Goal: Information Seeking & Learning: Find specific fact

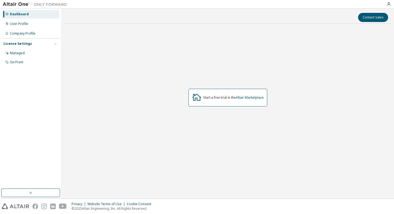
click at [55, 45] on icon "button" at bounding box center [55, 43] width 3 height 3
click at [55, 44] on icon "button" at bounding box center [55, 43] width 3 height 3
click at [43, 61] on div "On Prem" at bounding box center [30, 62] width 57 height 9
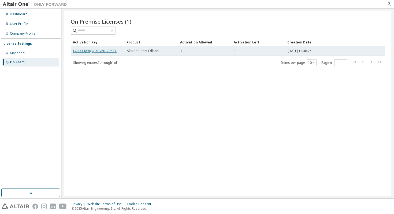
click at [85, 51] on link "LOR33-KW0JQ-XCV8N-C7KTY" at bounding box center [94, 51] width 43 height 5
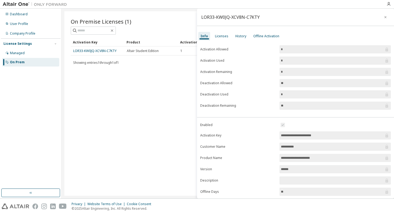
drag, startPoint x: 324, startPoint y: 135, endPoint x: 301, endPoint y: 136, distance: 22.5
click at [302, 135] on input "**********" at bounding box center [332, 135] width 103 height 5
click at [285, 133] on input "**********" at bounding box center [332, 135] width 103 height 5
click at [284, 139] on span "**********" at bounding box center [335, 135] width 111 height 8
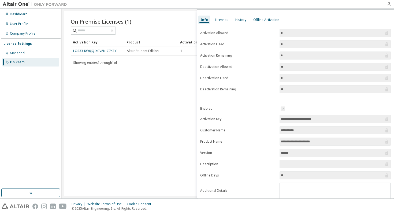
scroll to position [33, 0]
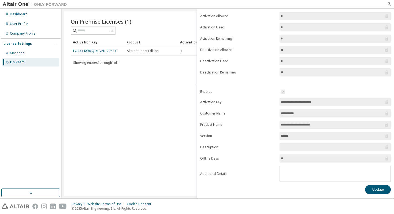
click at [289, 101] on input "**********" at bounding box center [332, 101] width 103 height 5
click at [384, 101] on icon at bounding box center [386, 101] width 5 height 5
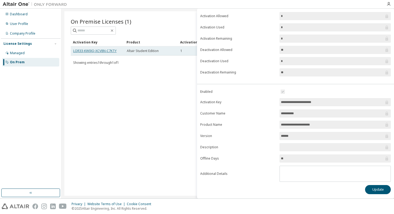
click at [102, 51] on link "LOR33-KW0JQ-XCV8N-C7KTY" at bounding box center [94, 51] width 43 height 5
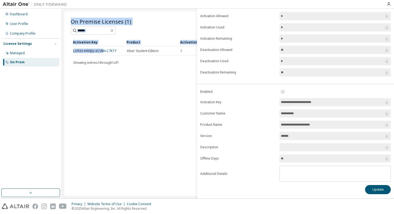
drag, startPoint x: 102, startPoint y: 51, endPoint x: 95, endPoint y: 83, distance: 33.3
click at [95, 83] on div "On Premise Licenses (1) Clear Load Save Save As Field Operator Value Select fil…" at bounding box center [227, 103] width 327 height 184
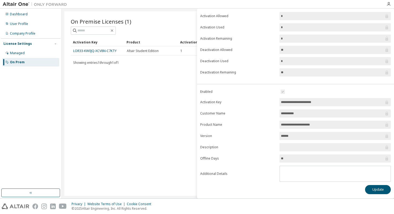
click at [95, 87] on div "On Premise Licenses (1) Clear Load Save Save As Field Operator Value Select fil…" at bounding box center [227, 103] width 327 height 184
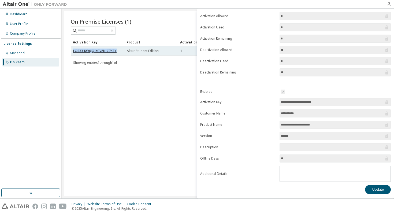
drag, startPoint x: 116, startPoint y: 49, endPoint x: 79, endPoint y: 51, distance: 36.5
click at [76, 51] on link "LOR33-KW0JQ-XCV8N-C7KTY" at bounding box center [94, 51] width 43 height 5
drag, startPoint x: 76, startPoint y: 51, endPoint x: 73, endPoint y: 51, distance: 3.2
click at [73, 51] on link "LOR33-KW0JQ-XCV8N-C7KTY" at bounding box center [94, 51] width 43 height 5
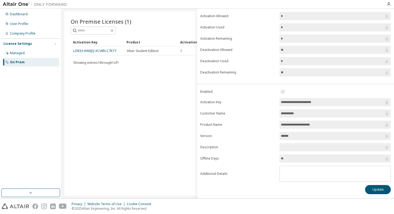
click at [84, 69] on div "On Premise Licenses (1) Clear Load Save Save As Field Operator Value Select fil…" at bounding box center [227, 103] width 327 height 184
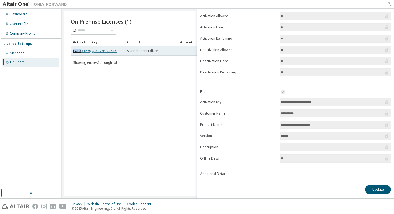
drag, startPoint x: 73, startPoint y: 50, endPoint x: 81, endPoint y: 49, distance: 7.8
click at [81, 49] on td "LOR33-KW0JQ-XCV8N-C7KTY" at bounding box center [98, 50] width 54 height 9
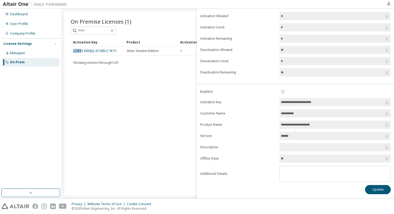
click at [76, 81] on div "On Premise Licenses (1) Clear Load Save Save As Field Operator Value Select fil…" at bounding box center [227, 103] width 327 height 184
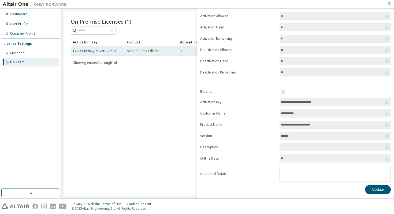
drag, startPoint x: 74, startPoint y: 50, endPoint x: 93, endPoint y: 48, distance: 19.1
click at [93, 48] on td "LOR33-KW0JQ-XCV8N-C7KTY" at bounding box center [98, 50] width 54 height 9
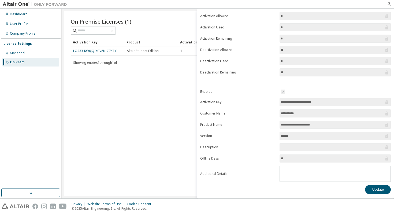
click at [151, 90] on div "On Premise Licenses (1) Clear Load Save Save As Field Operator Value Select fil…" at bounding box center [227, 103] width 327 height 184
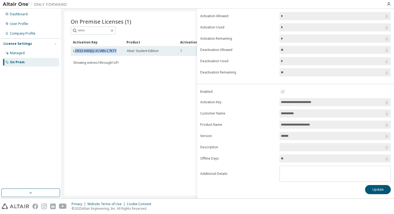
drag, startPoint x: 74, startPoint y: 50, endPoint x: 117, endPoint y: 50, distance: 42.6
click at [117, 50] on div "LOR33-KW0JQ-XCV8N-C7KTY" at bounding box center [97, 51] width 49 height 4
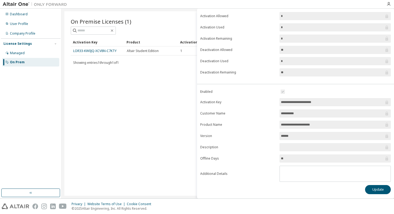
click at [124, 58] on div "Activation Key Product Activation Allowed Activation Left Creation Date LOR33-K…" at bounding box center [228, 52] width 314 height 29
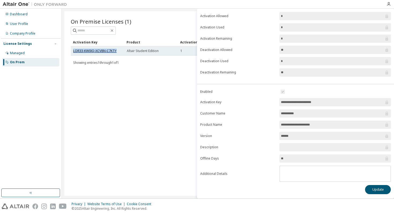
drag, startPoint x: 116, startPoint y: 50, endPoint x: 74, endPoint y: 51, distance: 42.1
click at [74, 51] on div "LOR33-KW0JQ-XCV8N-C7KTY" at bounding box center [97, 51] width 49 height 4
copy link "LOR33-KW0JQ-XCV8N-C7KTY"
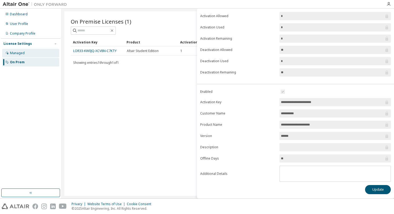
click at [33, 55] on div "Managed" at bounding box center [30, 53] width 57 height 9
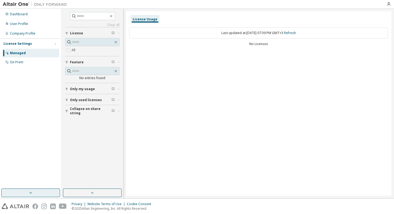
click at [39, 195] on button "button" at bounding box center [30, 192] width 59 height 9
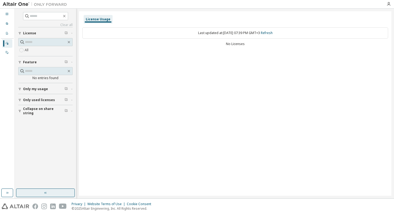
click at [36, 191] on button "button" at bounding box center [45, 192] width 59 height 9
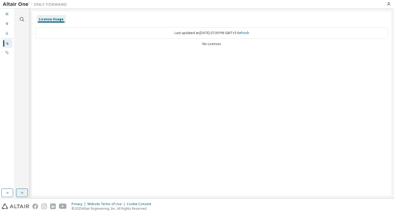
click at [22, 190] on button "button" at bounding box center [22, 192] width 12 height 9
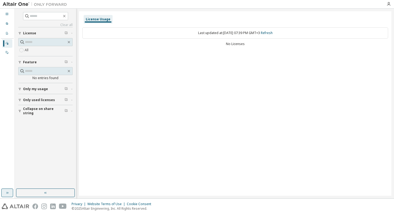
click at [8, 195] on button "button" at bounding box center [7, 192] width 12 height 9
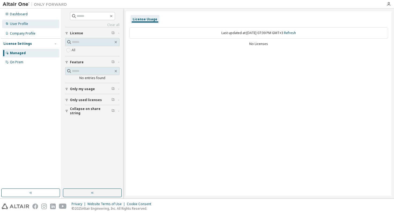
click at [31, 27] on div "User Profile" at bounding box center [30, 24] width 57 height 9
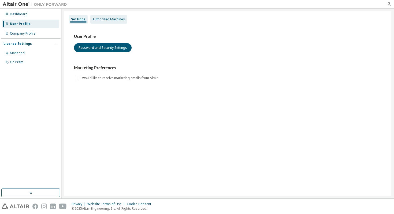
click at [112, 18] on div "Authorized Machines" at bounding box center [108, 19] width 32 height 4
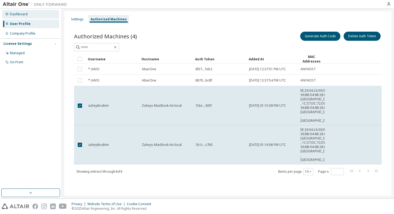
click at [41, 16] on div "Dashboard" at bounding box center [30, 14] width 57 height 9
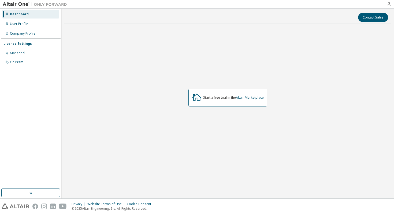
click at [209, 102] on div "Start a free trial in the Altair Marketplace" at bounding box center [227, 98] width 79 height 18
click at [206, 97] on div "Start a free trial in the Altair Marketplace" at bounding box center [233, 97] width 61 height 4
click at [199, 96] on icon at bounding box center [196, 97] width 9 height 7
click at [388, 4] on icon "button" at bounding box center [389, 4] width 4 height 4
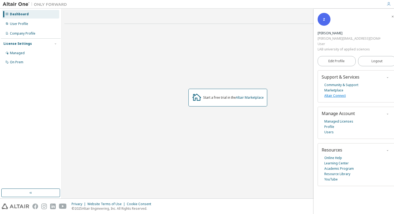
click at [331, 93] on link "Altair Connect" at bounding box center [334, 95] width 21 height 5
